Goal: Find specific fact: Find specific fact

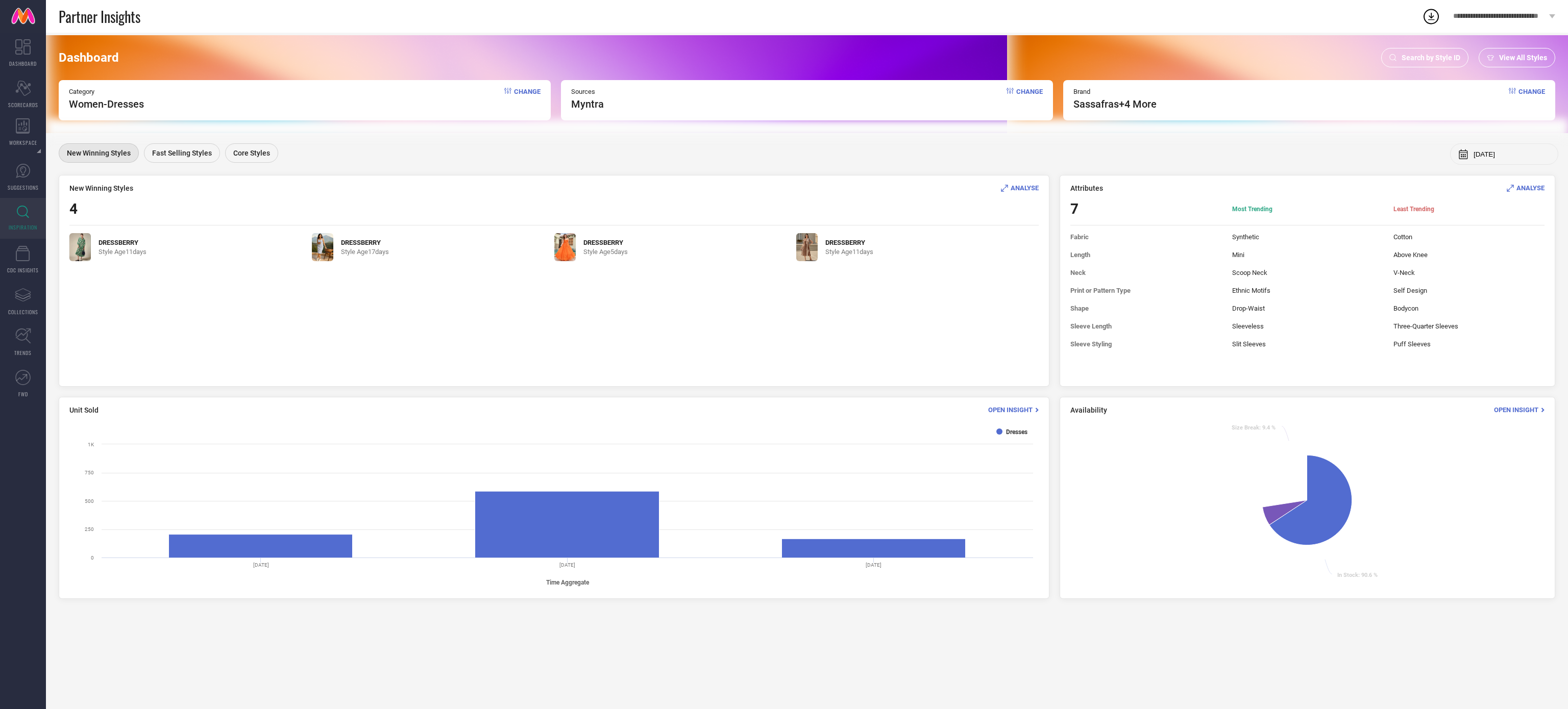
click at [1396, 57] on div "Search by Style ID" at bounding box center [1424, 57] width 87 height 19
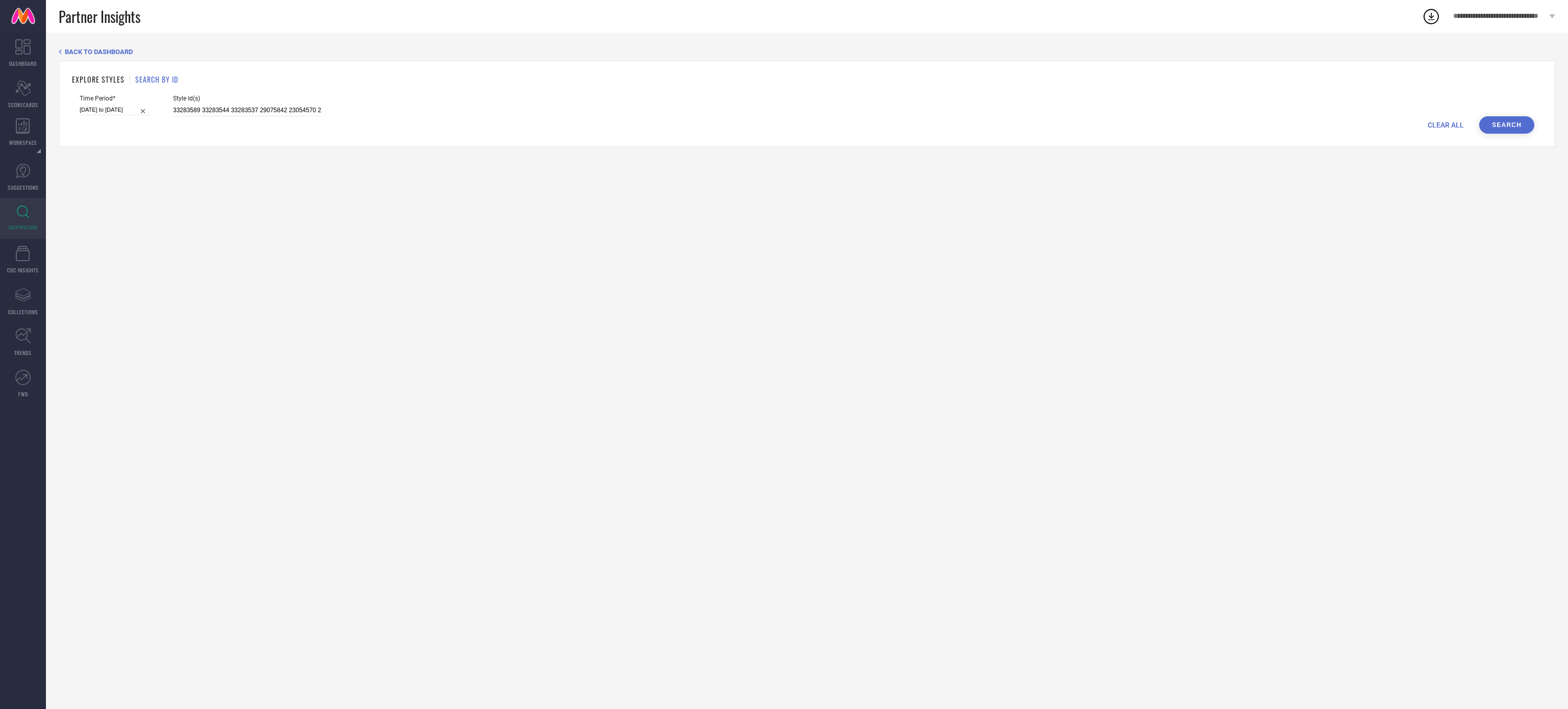
drag, startPoint x: 283, startPoint y: 120, endPoint x: 274, endPoint y: 114, distance: 10.8
click at [274, 114] on form "Time Period* [DATE] to [DATE] Style Id(s) 33283589 33283544 33283537 29075842 2…" at bounding box center [806, 114] width 1470 height 39
click at [274, 114] on input "33283589 33283544 33283537 29075842 23054570 29075848 23054626 23054564 2305455…" at bounding box center [247, 110] width 148 height 12
paste input "6057807"
type input "36057807"
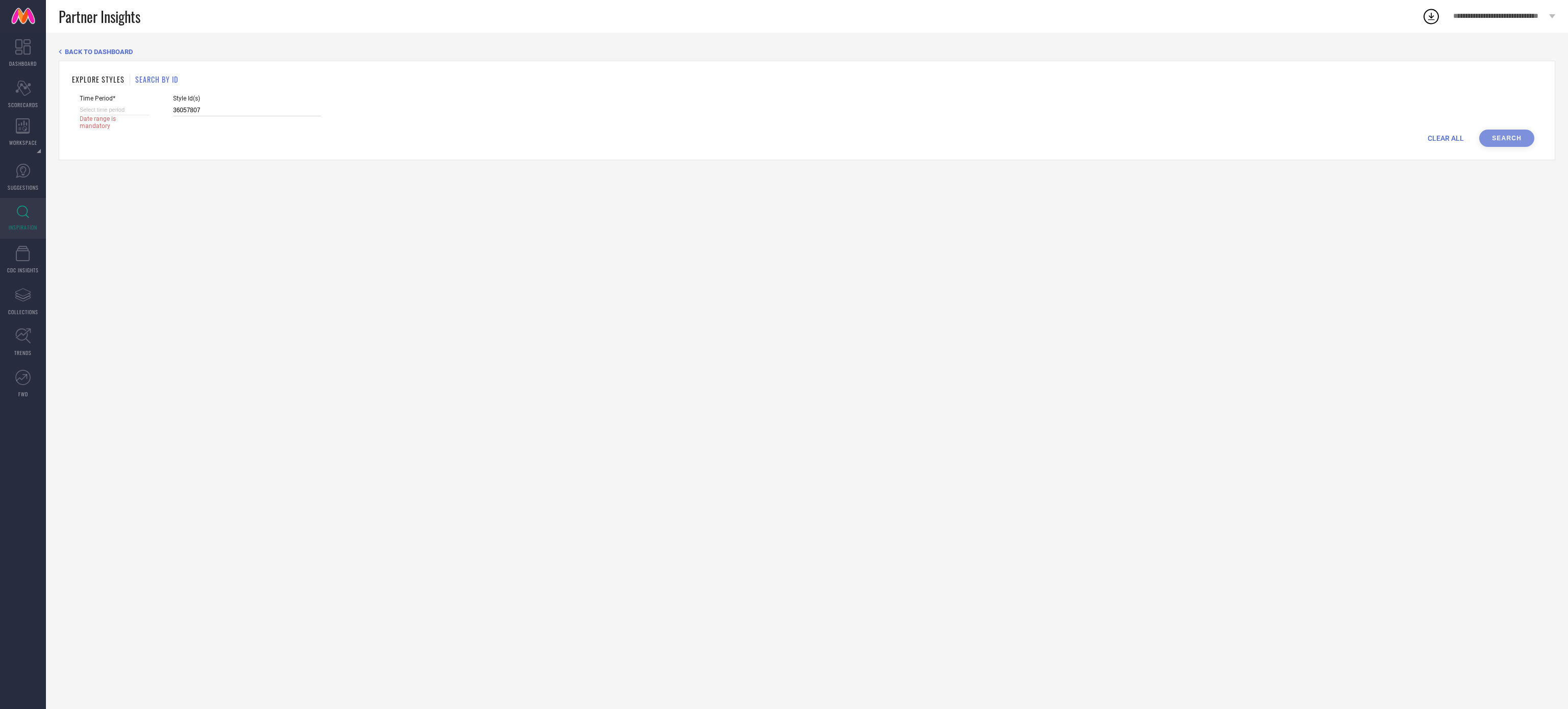
select select "7"
select select "2025"
select select "8"
select select "2025"
click at [141, 111] on input at bounding box center [115, 110] width 70 height 11
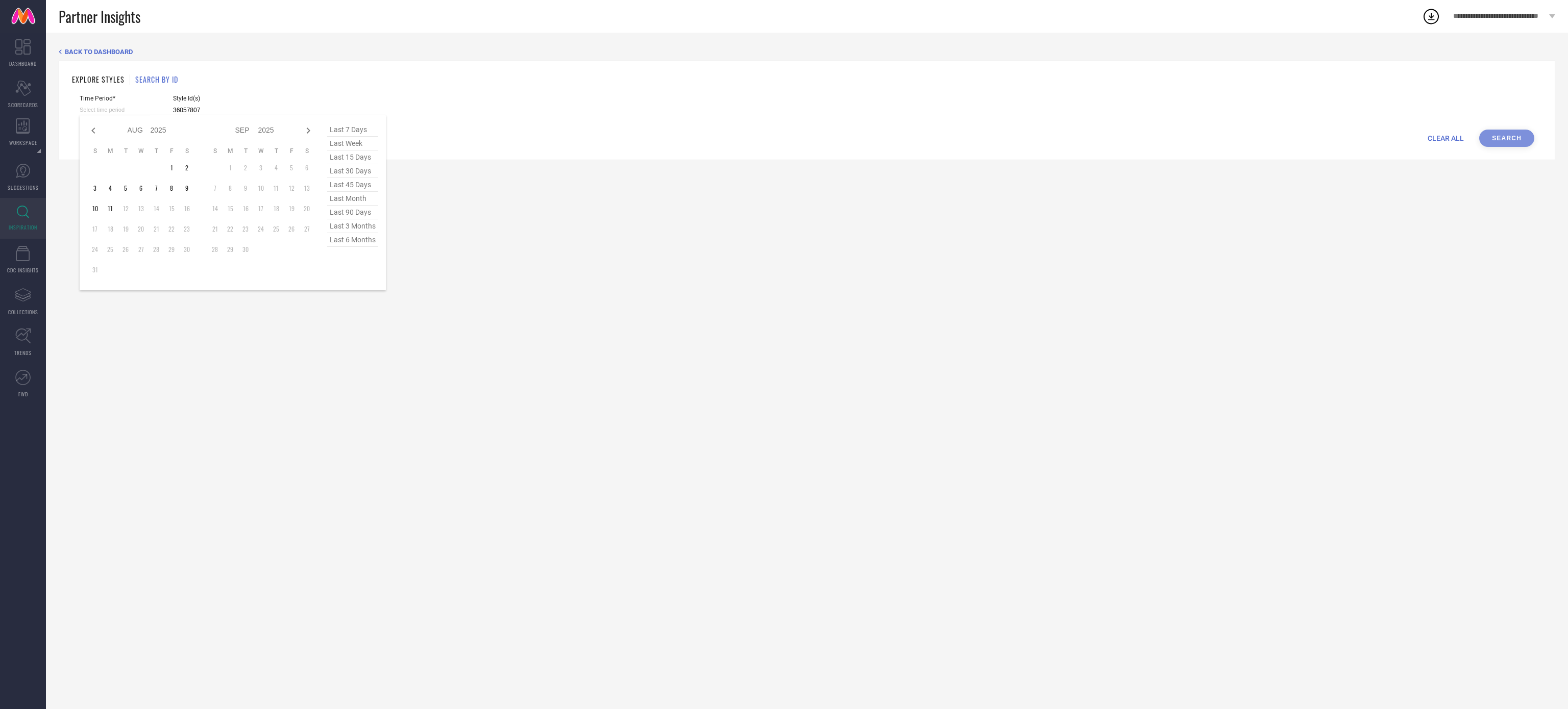
type input "36057807"
click at [361, 220] on span "last 90 days" at bounding box center [353, 213] width 51 height 14
type input "[DATE] to [DATE]"
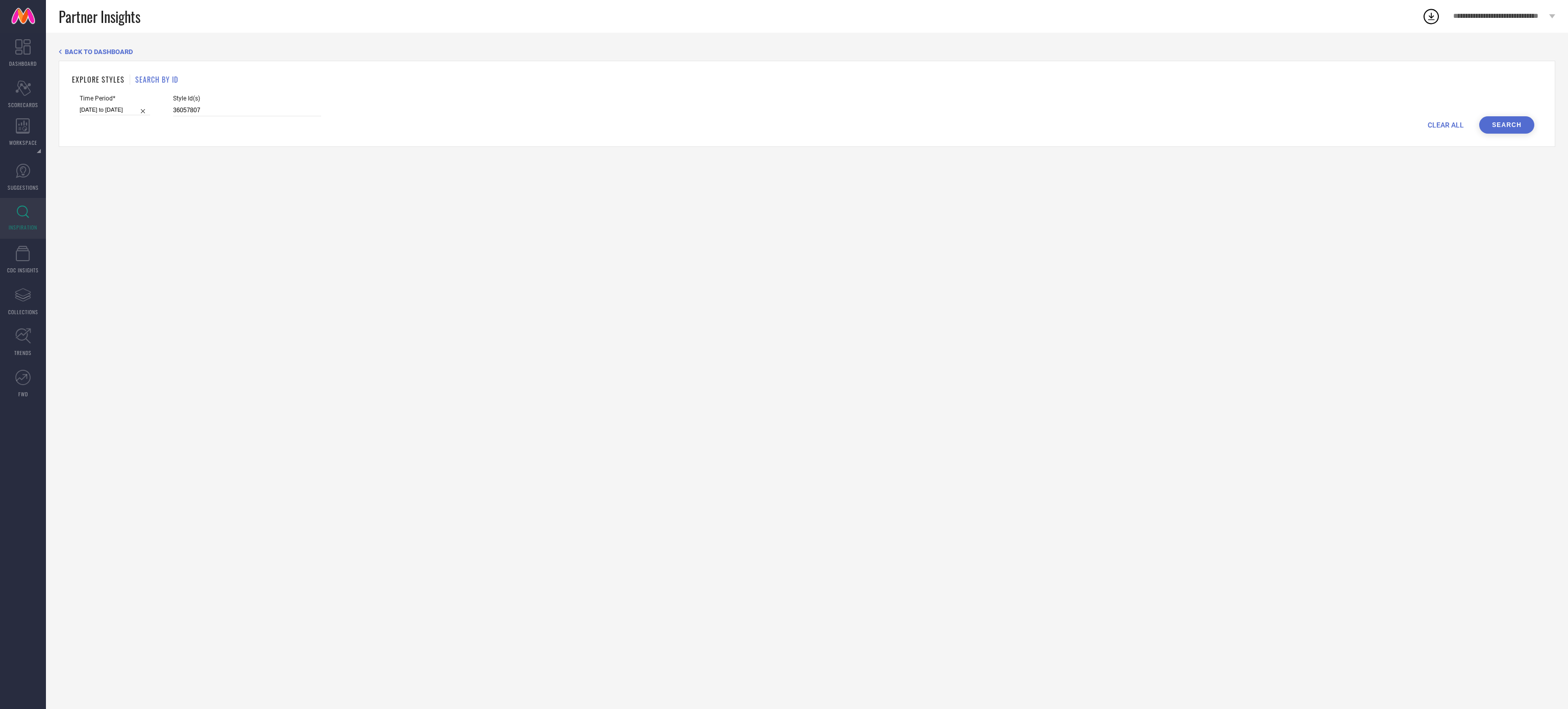
click at [1506, 130] on button "Search" at bounding box center [1507, 125] width 55 height 17
